Goal: Task Accomplishment & Management: Use online tool/utility

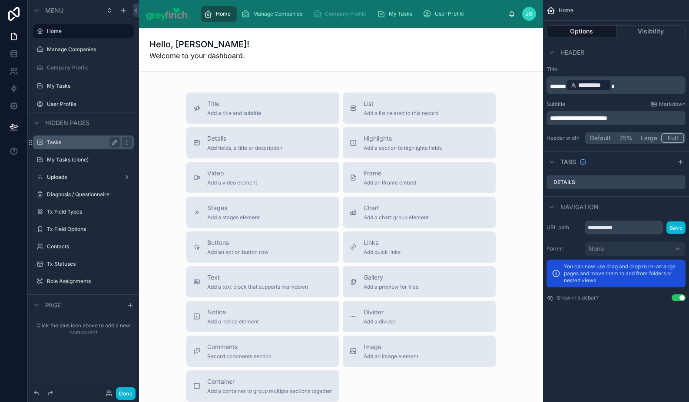
click at [83, 146] on div "Tasks" at bounding box center [83, 142] width 73 height 10
click at [49, 143] on label "Tasks" at bounding box center [82, 142] width 70 height 7
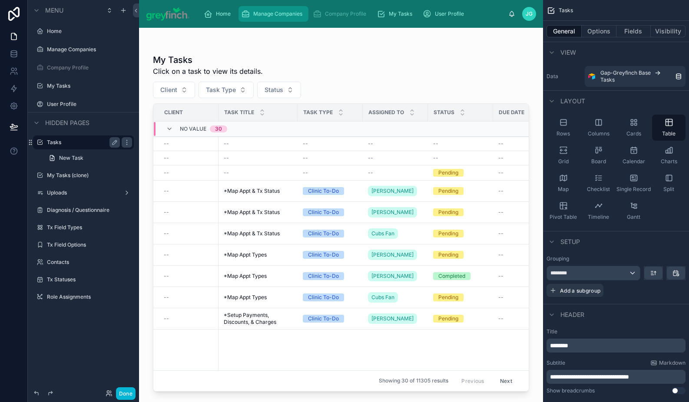
click at [272, 19] on div "Manage Companies" at bounding box center [273, 14] width 65 height 14
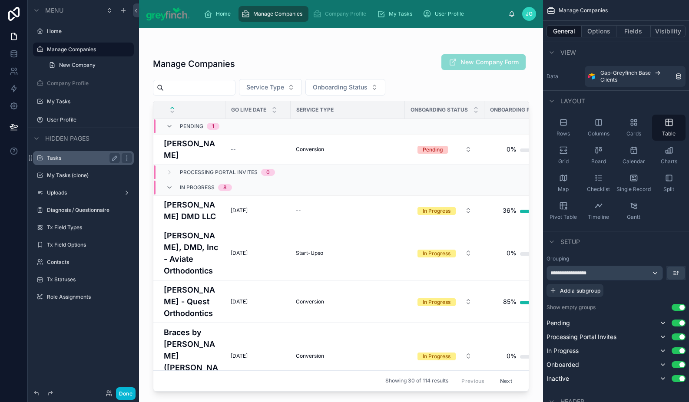
click at [196, 256] on div at bounding box center [341, 210] width 404 height 364
click at [175, 253] on h4 "[PERSON_NAME], DMD, Inc - Aviate Orthodontics" at bounding box center [192, 253] width 57 height 47
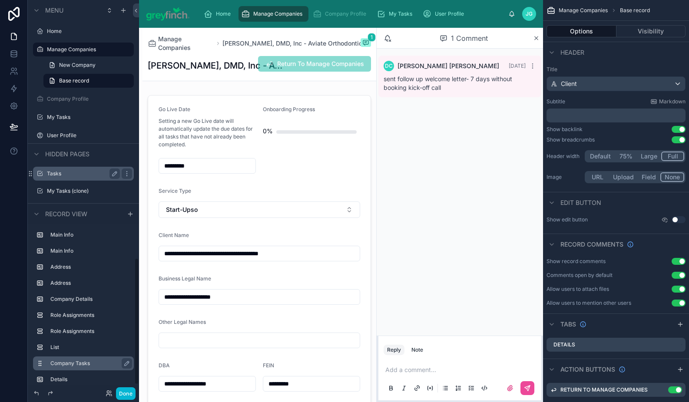
scroll to position [43, 0]
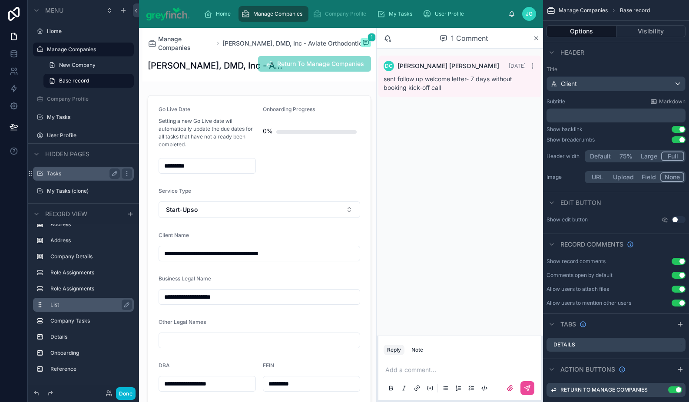
click at [69, 307] on label "List" at bounding box center [88, 305] width 76 height 7
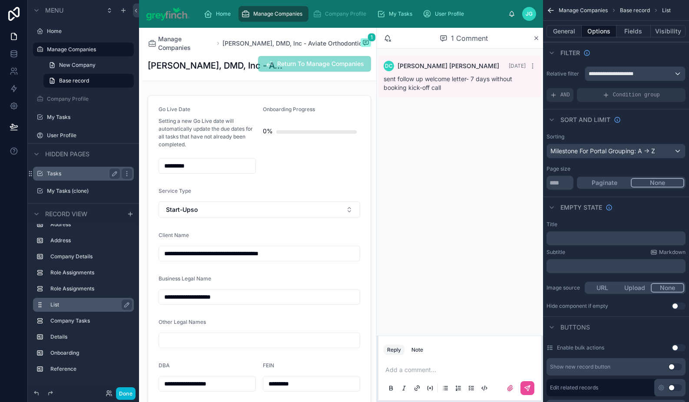
click at [56, 306] on label "List" at bounding box center [88, 305] width 76 height 7
click at [59, 306] on label "List" at bounding box center [88, 305] width 76 height 7
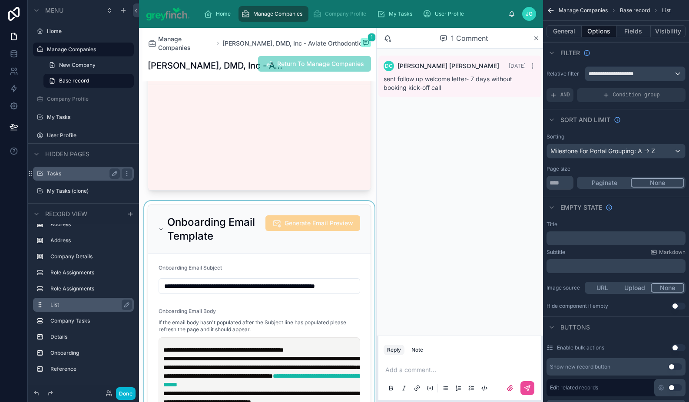
scroll to position [2172, 0]
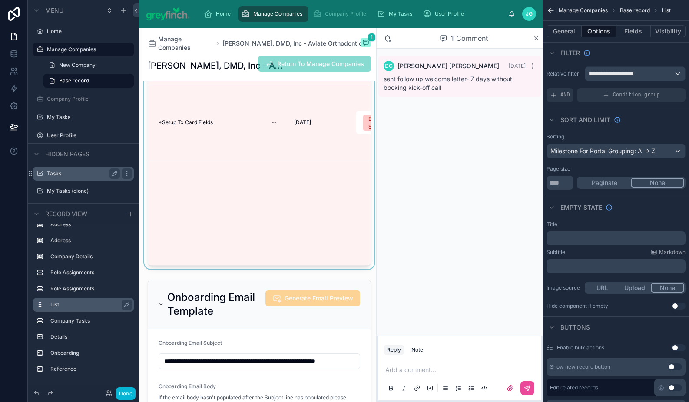
click at [216, 169] on div at bounding box center [260, 81] width 234 height 377
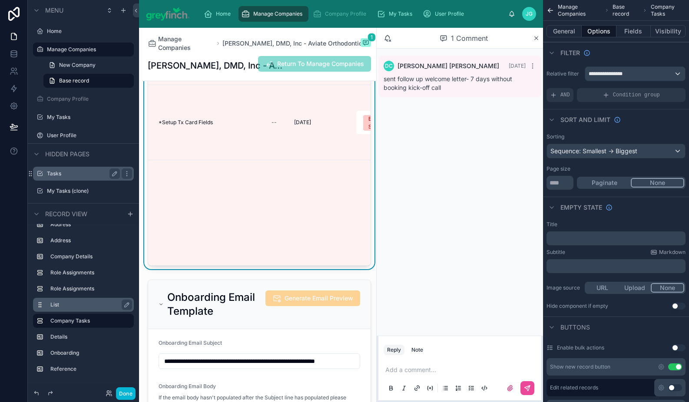
click at [189, 126] on span "*Setup Tx Card Fields" at bounding box center [186, 122] width 54 height 7
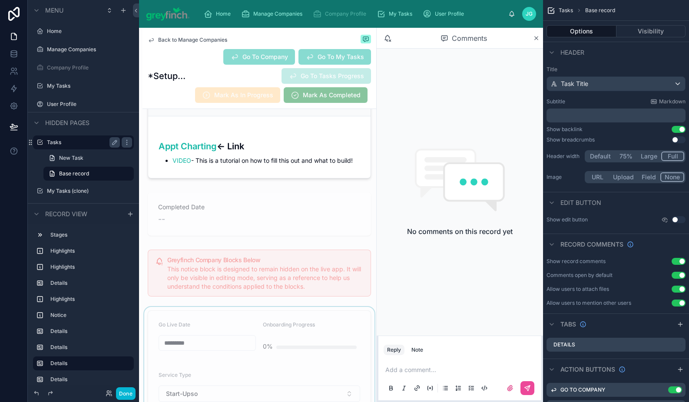
scroll to position [489, 0]
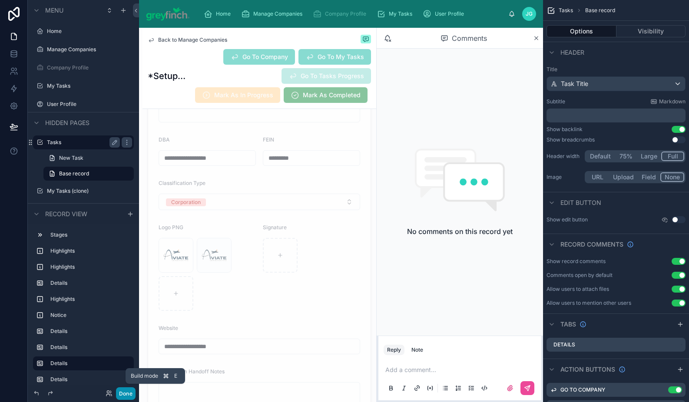
click at [129, 395] on button "Done" at bounding box center [126, 394] width 20 height 13
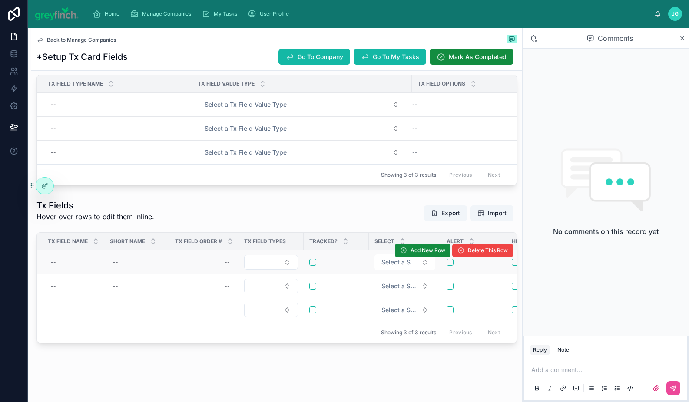
scroll to position [317, 0]
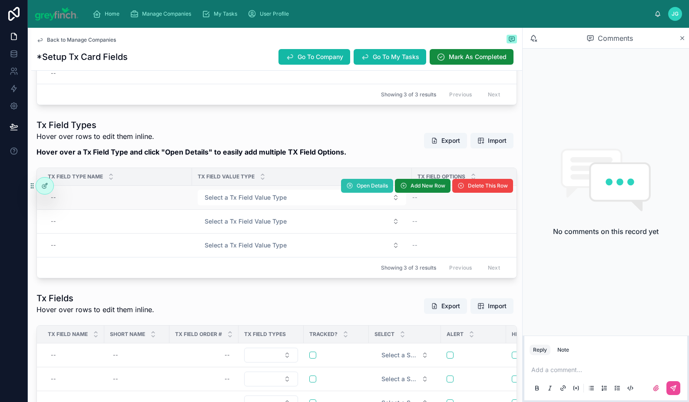
click at [357, 189] on span "Open Details" at bounding box center [372, 186] width 31 height 7
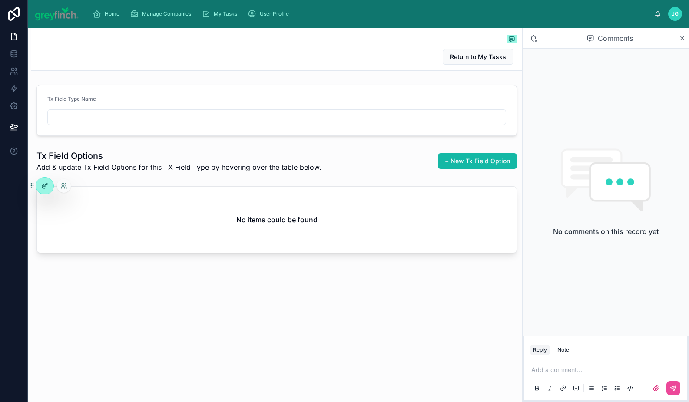
click at [45, 187] on icon at bounding box center [44, 186] width 7 height 7
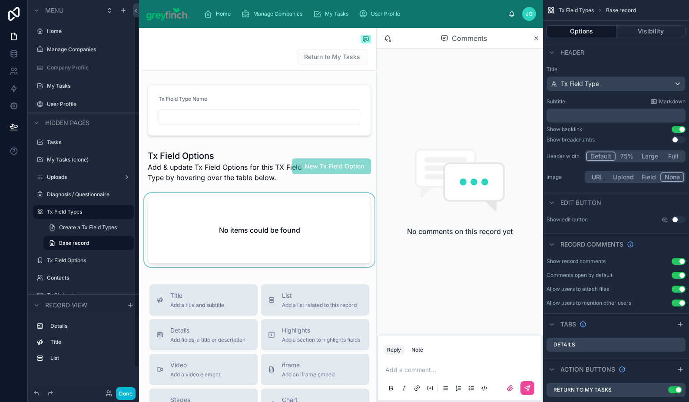
scroll to position [7, 0]
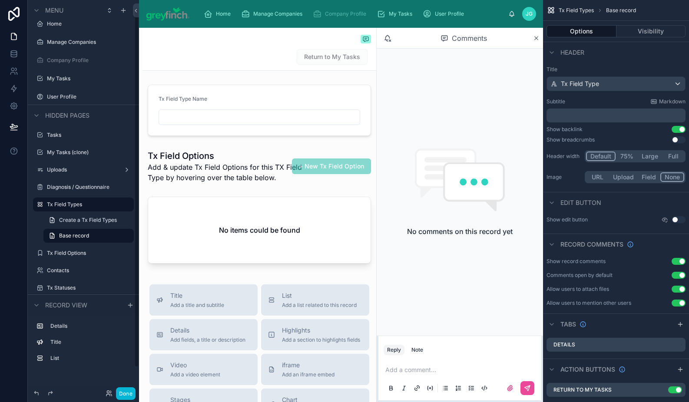
click at [309, 229] on div at bounding box center [260, 231] width 234 height 77
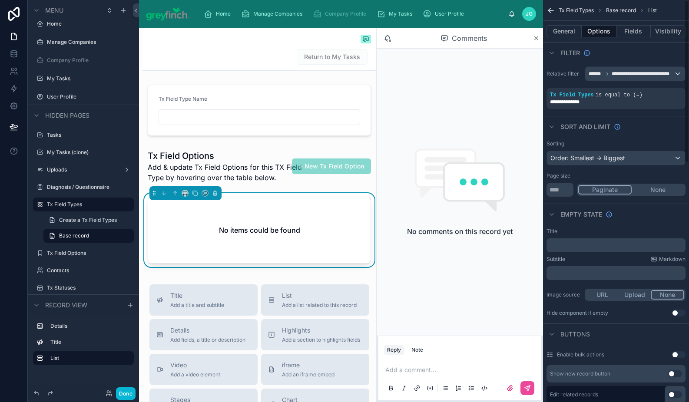
click at [655, 190] on button "None" at bounding box center [658, 190] width 53 height 10
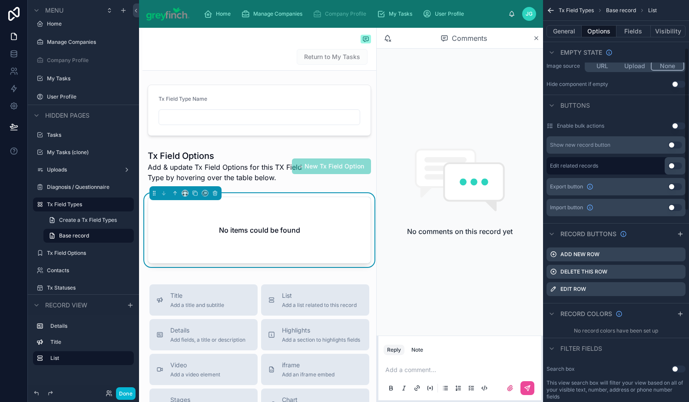
scroll to position [0, 0]
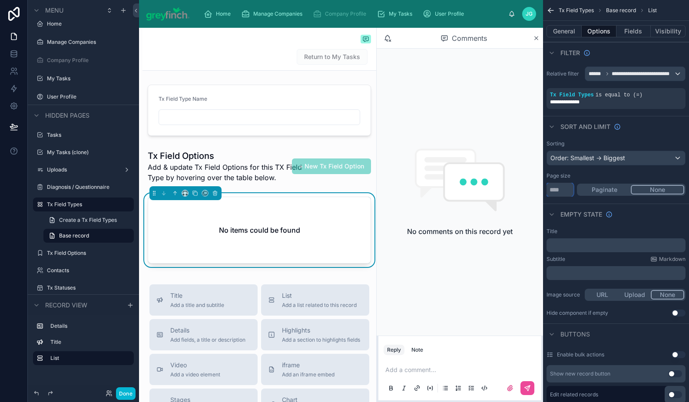
click at [561, 191] on input "**" at bounding box center [560, 190] width 27 height 14
type input "**"
click at [18, 129] on button at bounding box center [13, 127] width 19 height 24
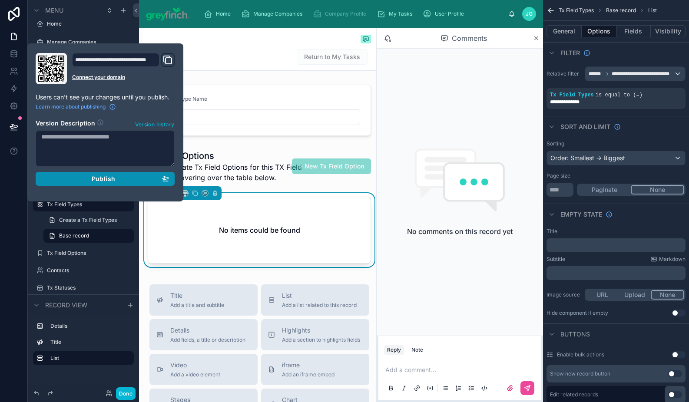
click at [99, 180] on span "Publish" at bounding box center [103, 179] width 23 height 8
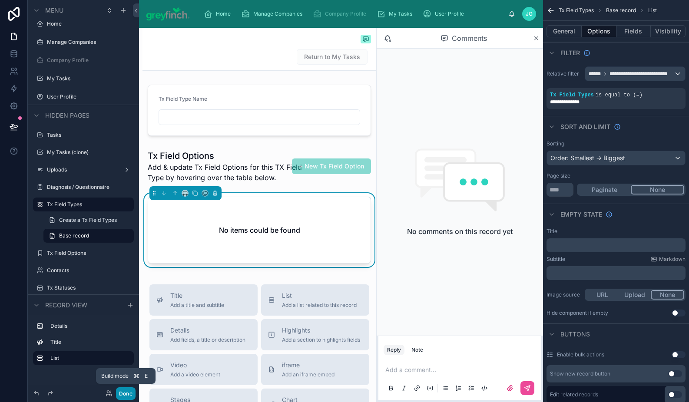
click at [127, 396] on button "Done" at bounding box center [126, 394] width 20 height 13
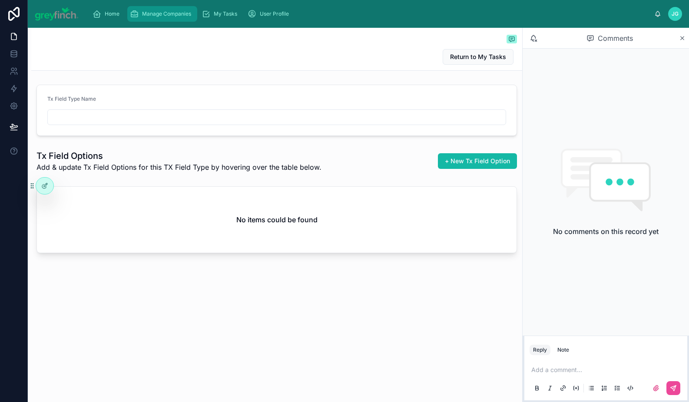
click at [140, 16] on div "Manage Companies" at bounding box center [162, 14] width 65 height 14
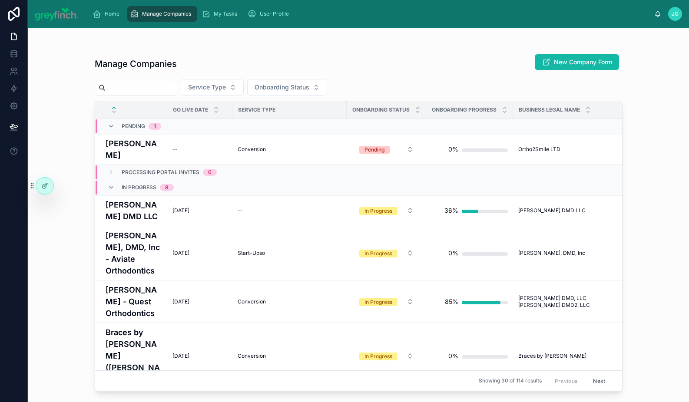
click at [166, 94] on div at bounding box center [136, 88] width 83 height 16
click at [163, 88] on input "text" at bounding box center [141, 88] width 71 height 12
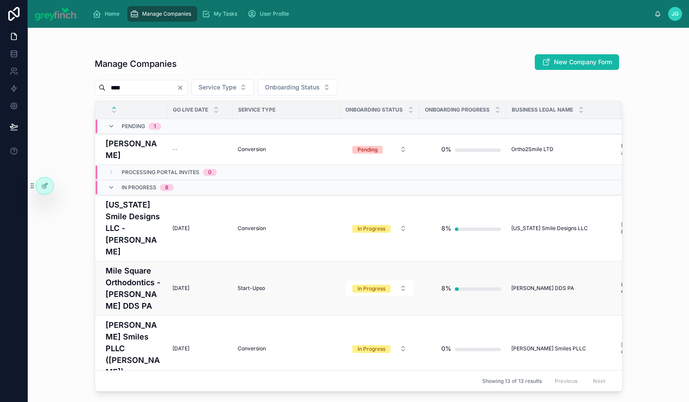
scroll to position [4, 0]
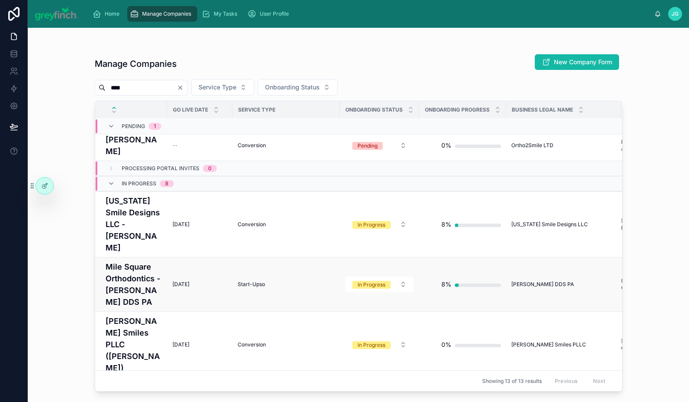
type input "****"
click at [142, 275] on h4 "Mile Square Orthodontics - [PERSON_NAME] DDS PA" at bounding box center [134, 284] width 57 height 47
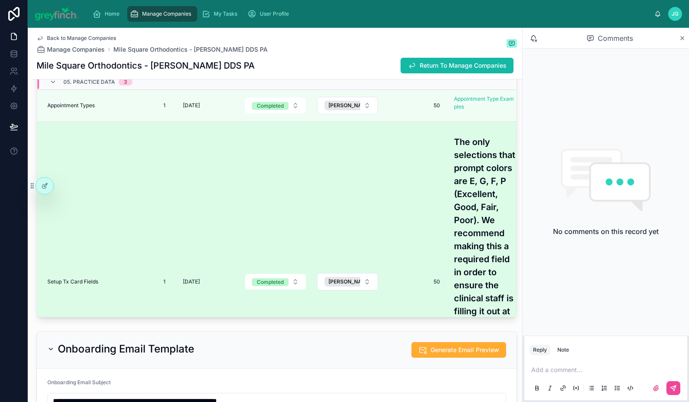
scroll to position [1929, 0]
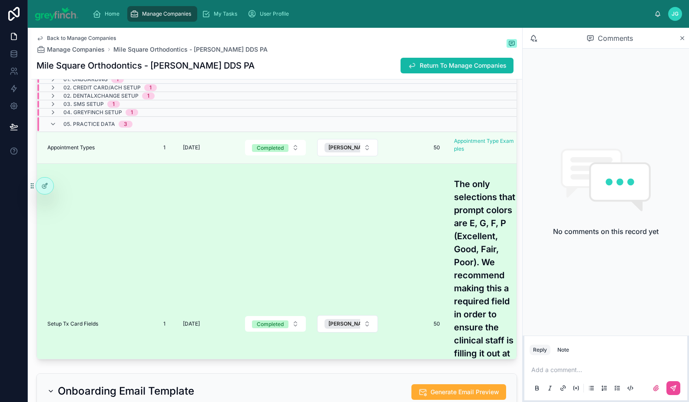
click at [73, 328] on span "Setup Tx Card Fields" at bounding box center [72, 324] width 51 height 7
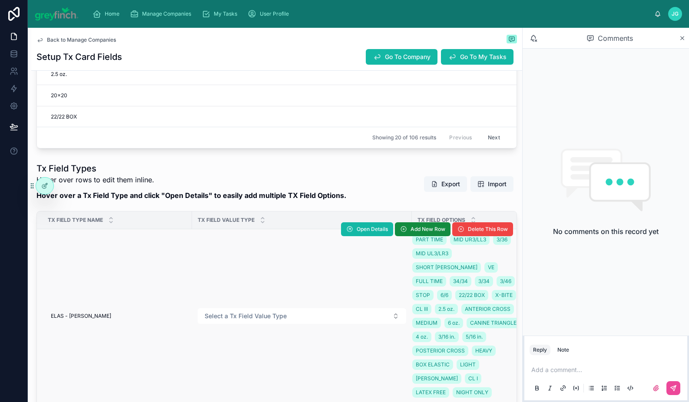
scroll to position [614, 0]
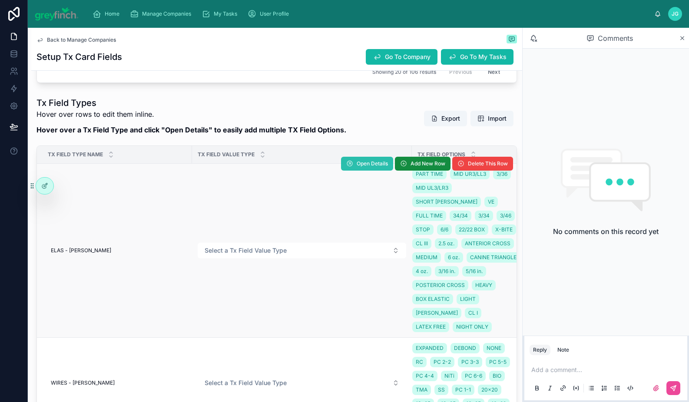
click at [357, 165] on span "Open Details" at bounding box center [372, 163] width 31 height 7
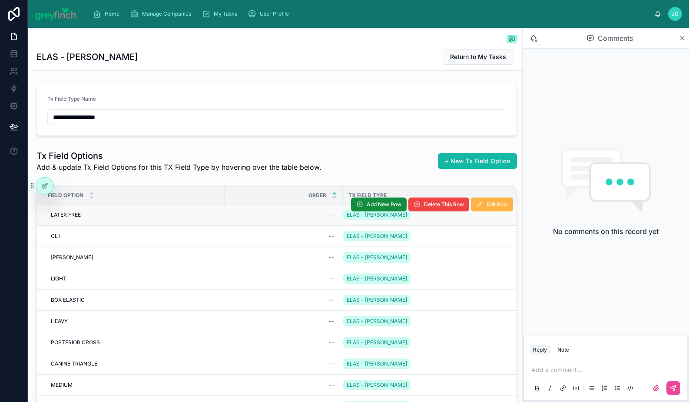
click at [487, 204] on span "Edit Row" at bounding box center [497, 204] width 21 height 7
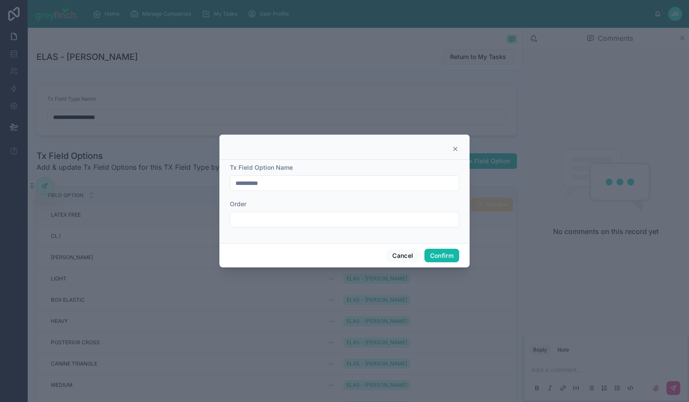
click at [456, 150] on icon at bounding box center [455, 149] width 7 height 7
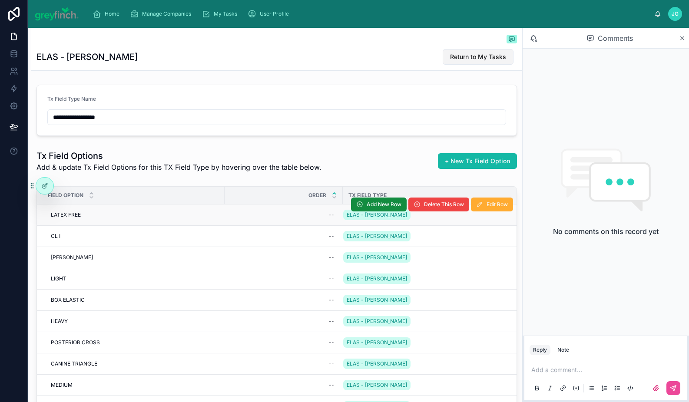
click at [460, 59] on span "Return to My Tasks" at bounding box center [478, 57] width 56 height 9
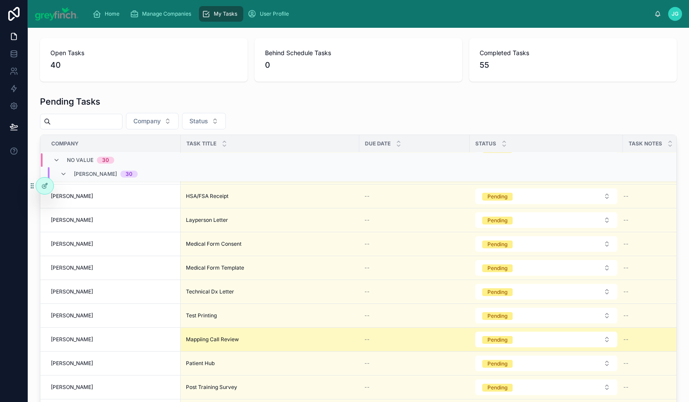
scroll to position [515, 0]
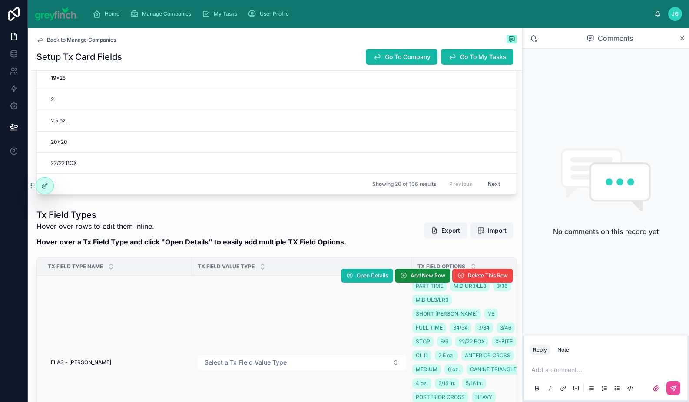
scroll to position [469, 0]
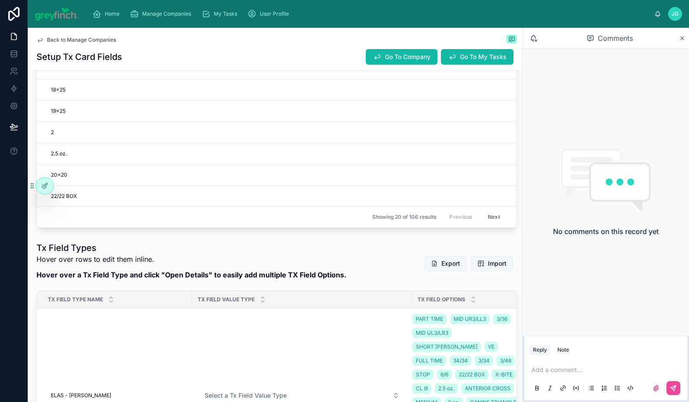
click at [487, 218] on button "Next" at bounding box center [494, 217] width 24 height 13
